Goal: Navigation & Orientation: Find specific page/section

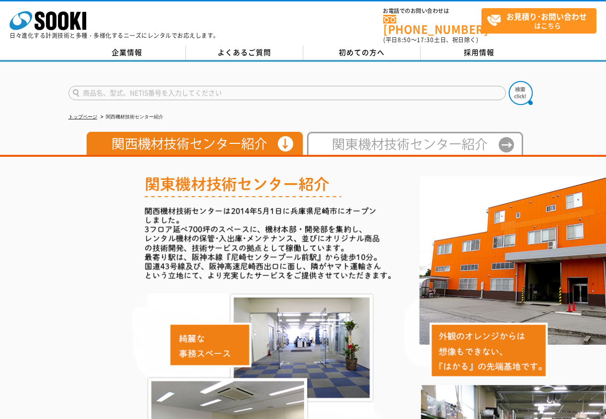
drag, startPoint x: 323, startPoint y: 160, endPoint x: 358, endPoint y: 147, distance: 36.8
click at [358, 147] on img at bounding box center [413, 143] width 220 height 23
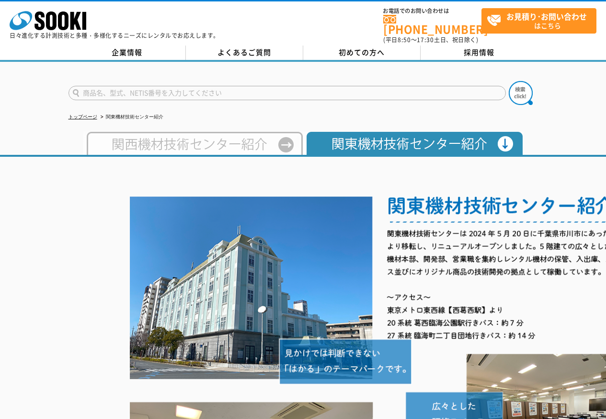
click at [223, 135] on img at bounding box center [193, 143] width 220 height 23
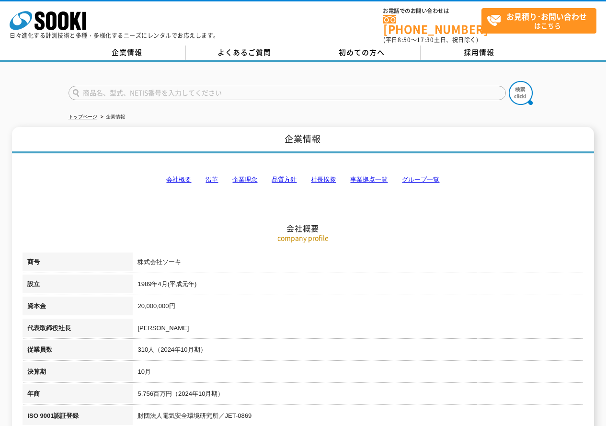
scroll to position [335, 0]
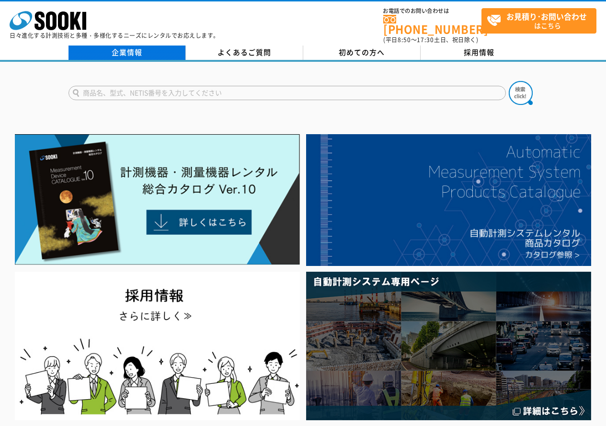
click at [142, 45] on link "企業情報" at bounding box center [126, 52] width 117 height 14
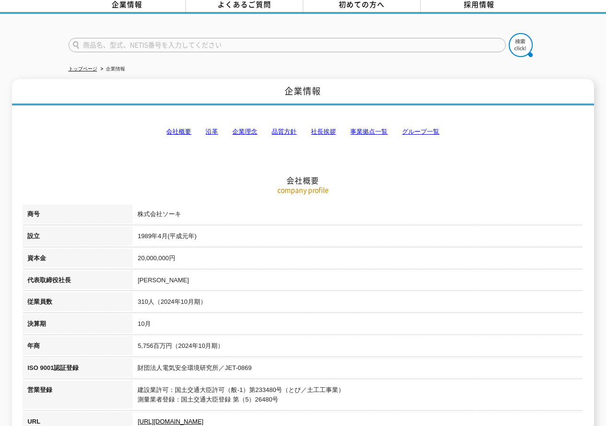
click at [360, 128] on link "事業拠点一覧" at bounding box center [368, 131] width 37 height 7
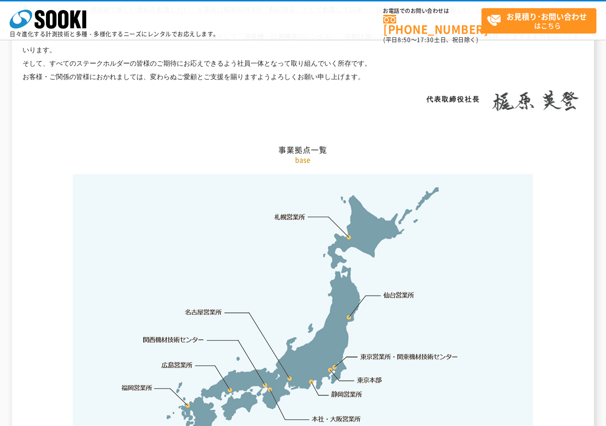
scroll to position [1923, 0]
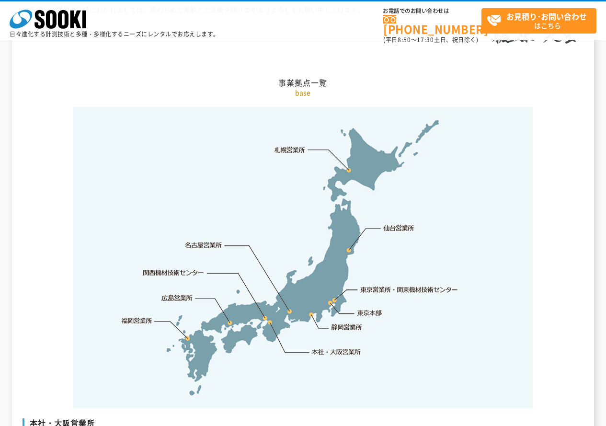
click at [173, 268] on link "関西機材技術センター" at bounding box center [173, 273] width 61 height 10
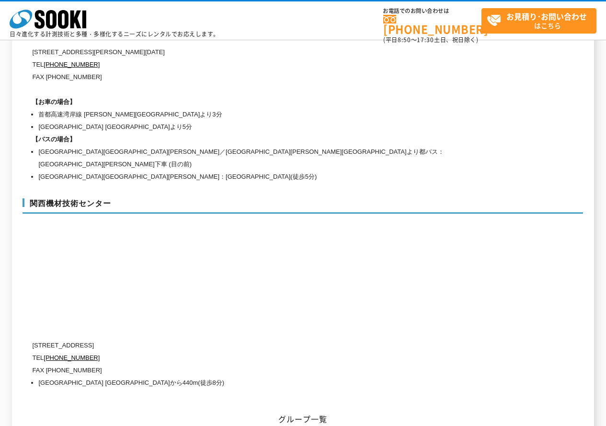
scroll to position [4314, 0]
